Goal: Navigation & Orientation: Understand site structure

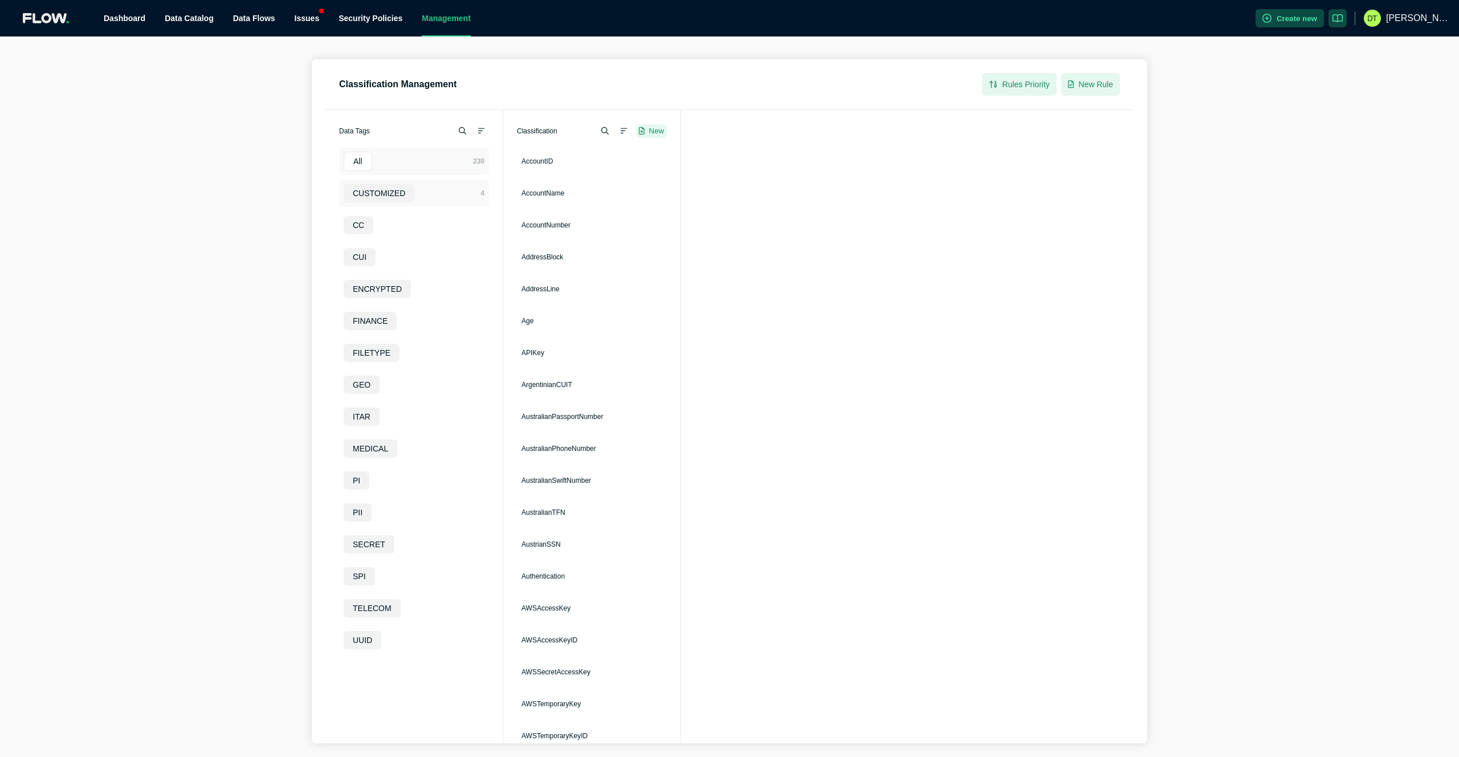
drag, startPoint x: 1357, startPoint y: 55, endPoint x: 440, endPoint y: 202, distance: 928.5
click at [1357, 55] on div "Classification Management Rules Priority New Rule Data Tags All CUSTOMIZED CC C…" at bounding box center [729, 396] width 1459 height 720
click at [121, 18] on link "Dashboard" at bounding box center [125, 18] width 42 height 9
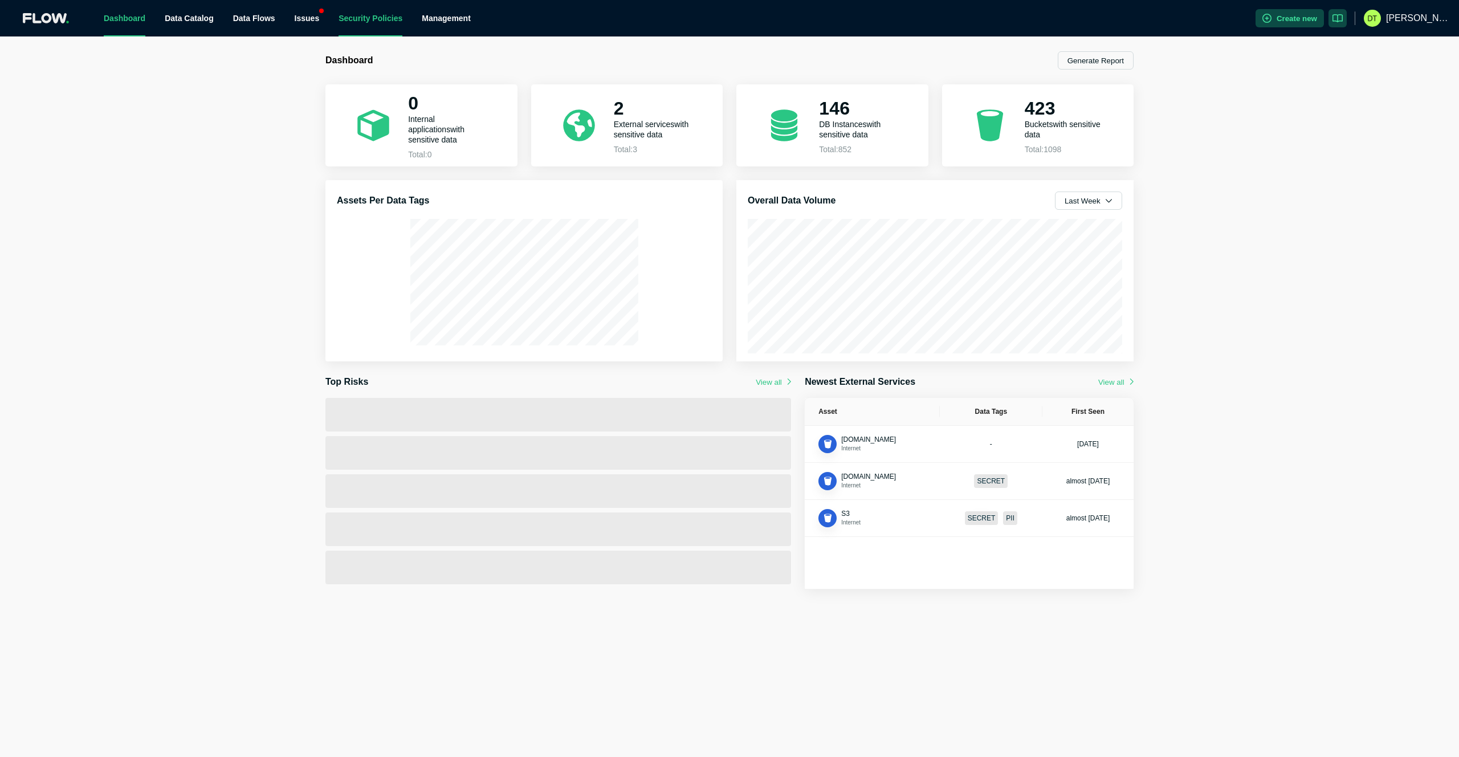
click at [386, 22] on link "Security Policies" at bounding box center [370, 18] width 64 height 9
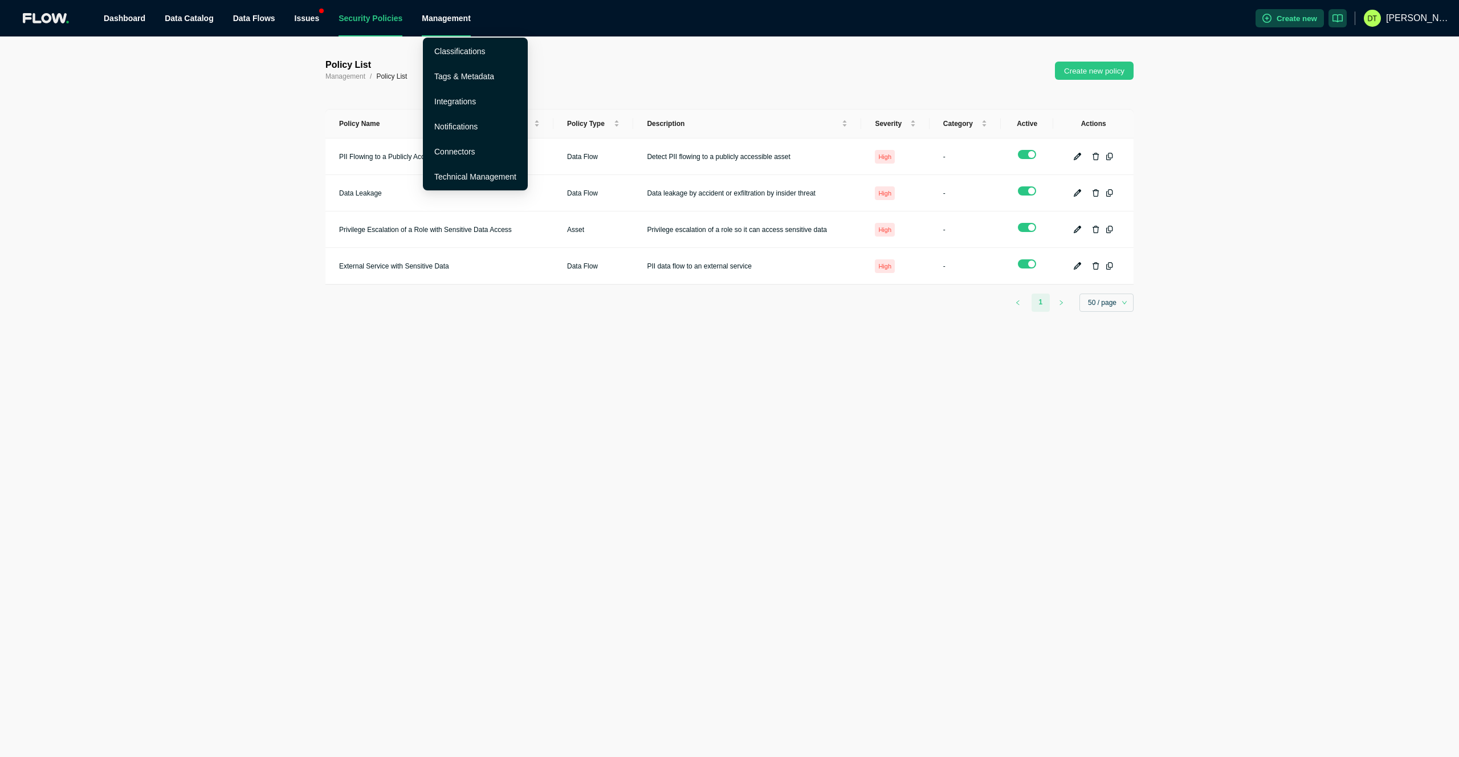
click at [443, 17] on div "Management" at bounding box center [446, 18] width 49 height 36
click at [502, 177] on link "Technical Management" at bounding box center [475, 176] width 82 height 9
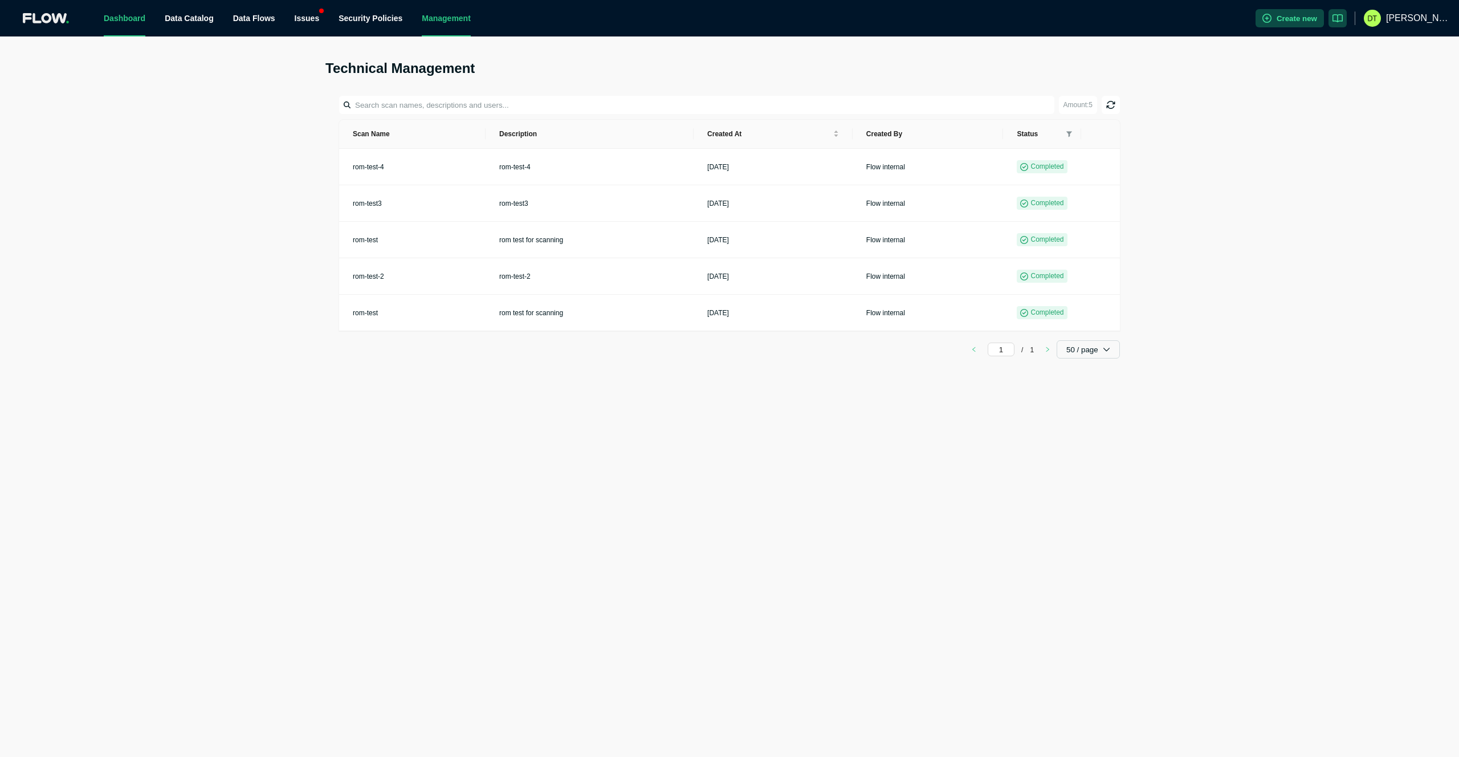
click at [128, 17] on link "Dashboard" at bounding box center [125, 18] width 42 height 9
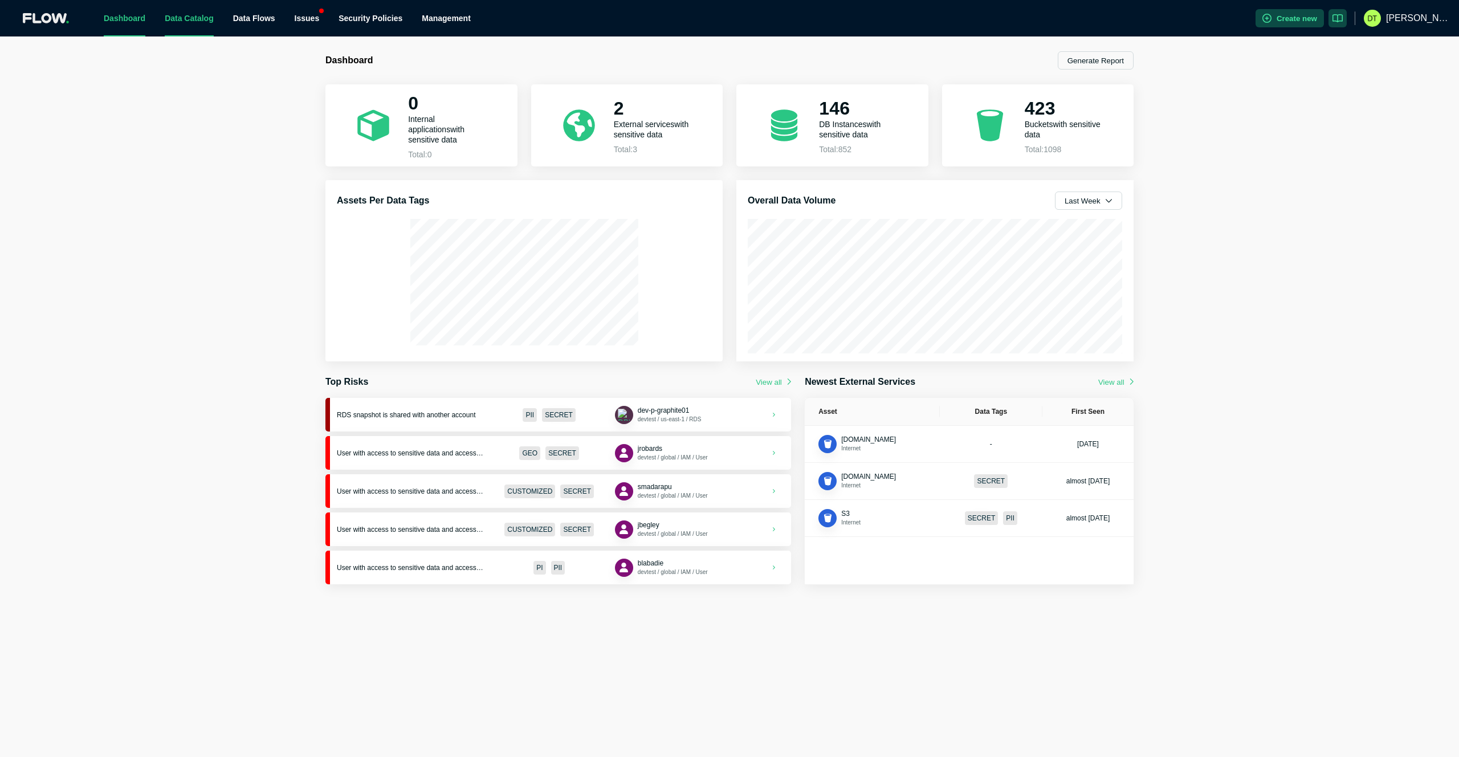
click at [176, 17] on link "Data Catalog" at bounding box center [189, 18] width 49 height 9
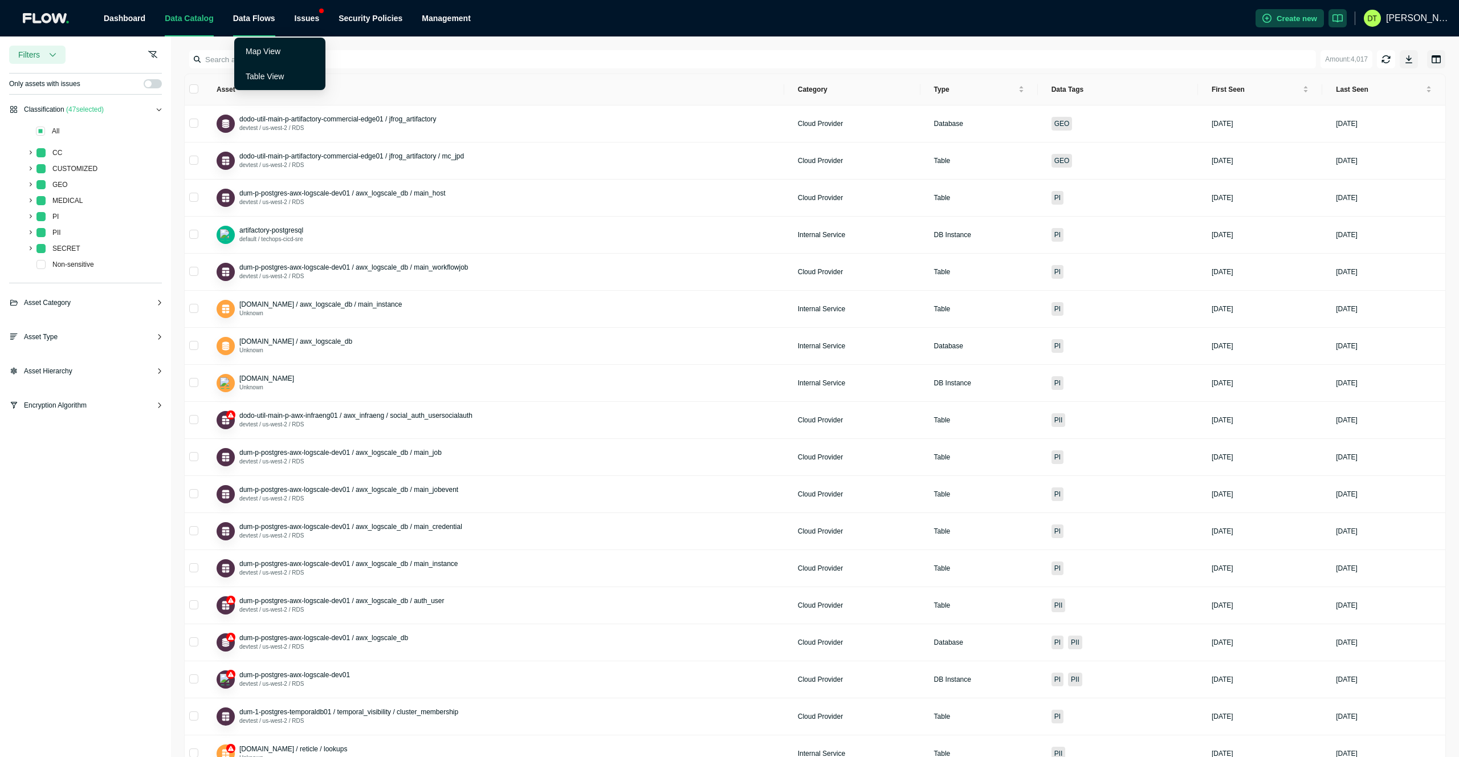
click at [262, 19] on span "Data Flows" at bounding box center [254, 18] width 42 height 9
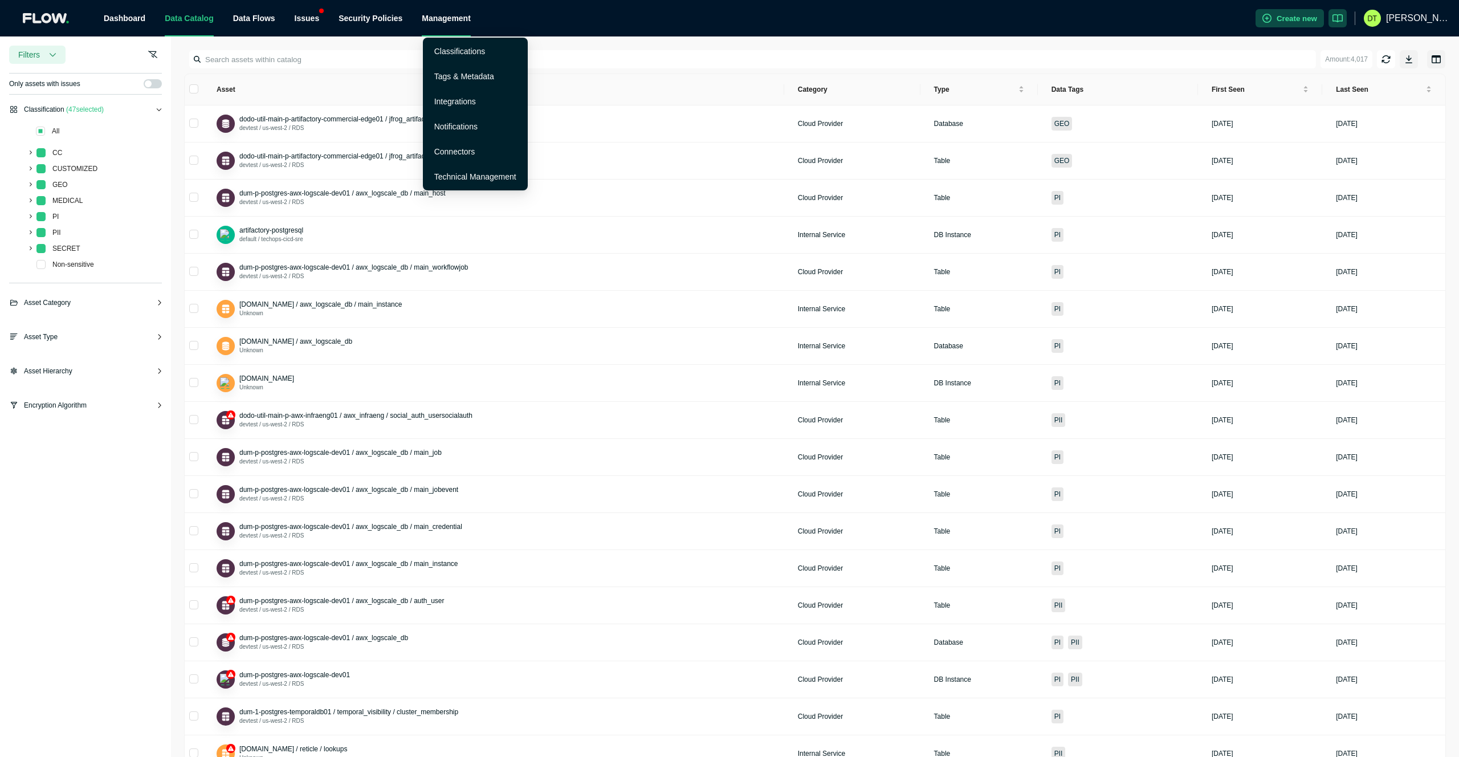
click at [448, 17] on div "Management" at bounding box center [446, 18] width 49 height 36
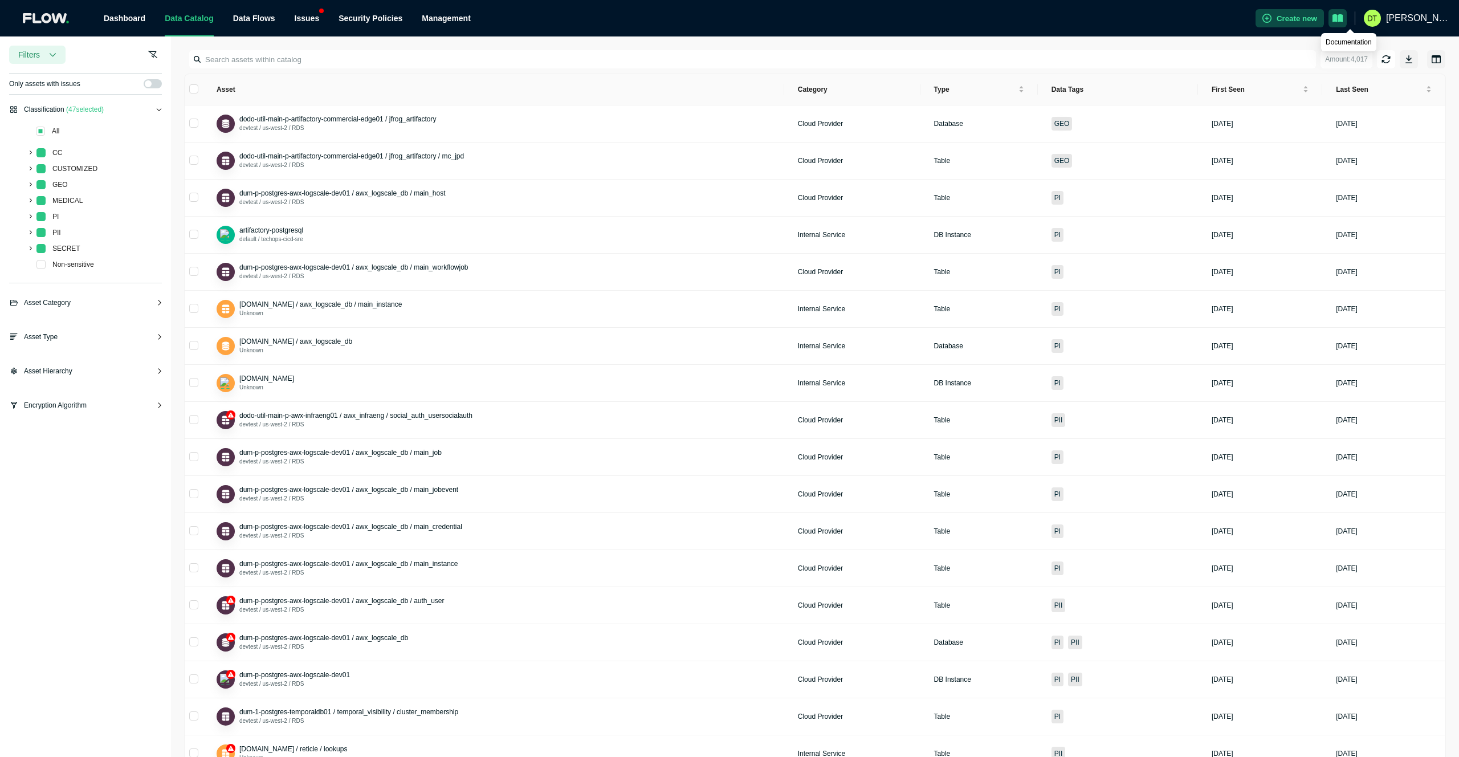
click at [1346, 18] on button "button" at bounding box center [1337, 18] width 18 height 18
